Goal: Find specific page/section: Find specific page/section

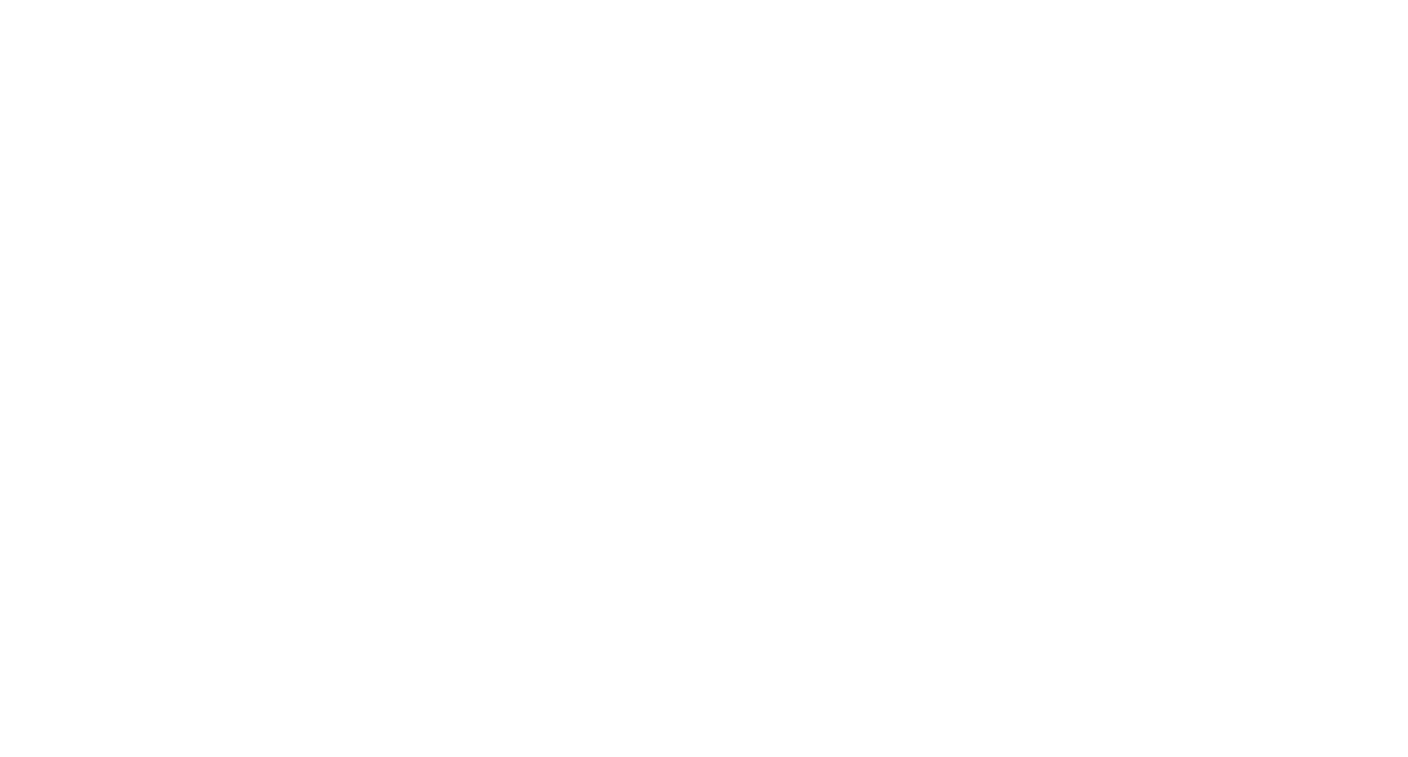
select select "*"
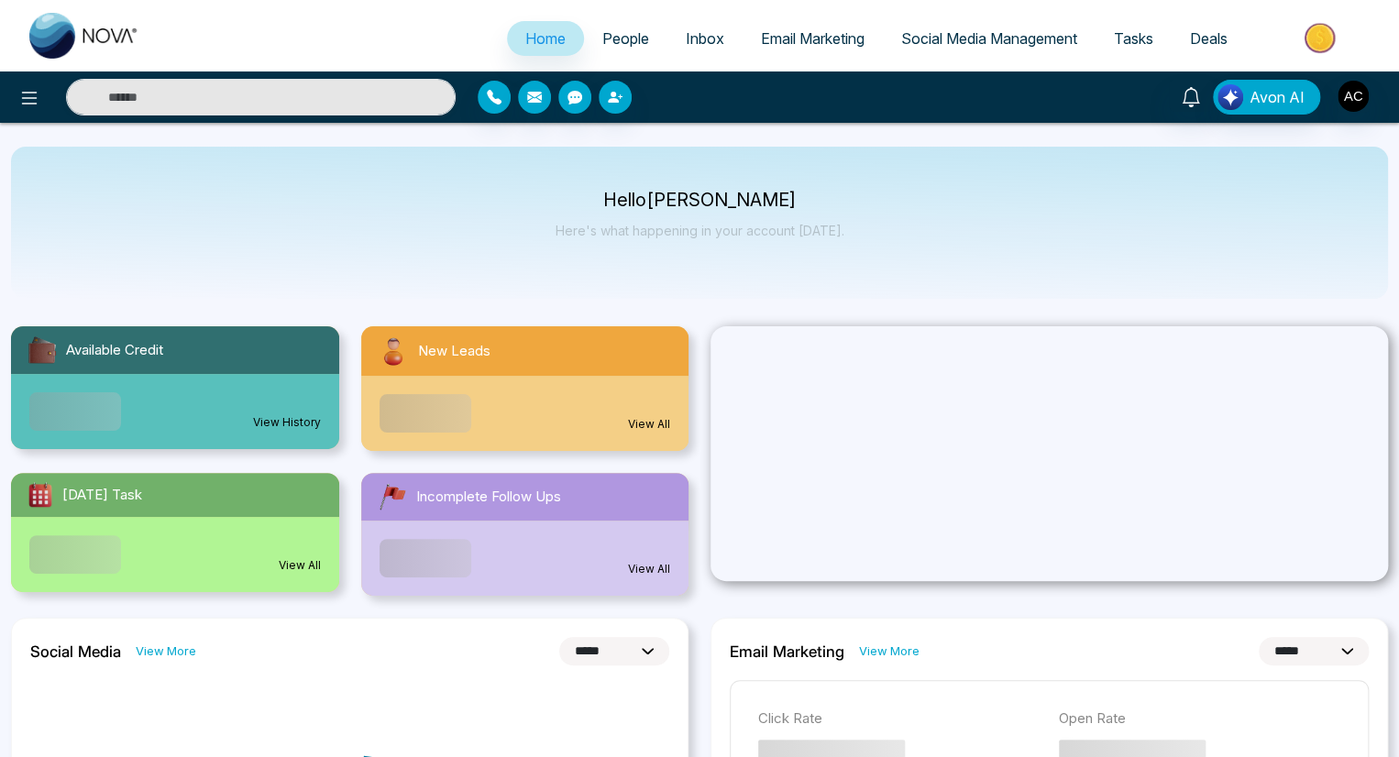
click at [612, 38] on span "People" at bounding box center [625, 38] width 47 height 18
